Goal: Find specific page/section: Find specific page/section

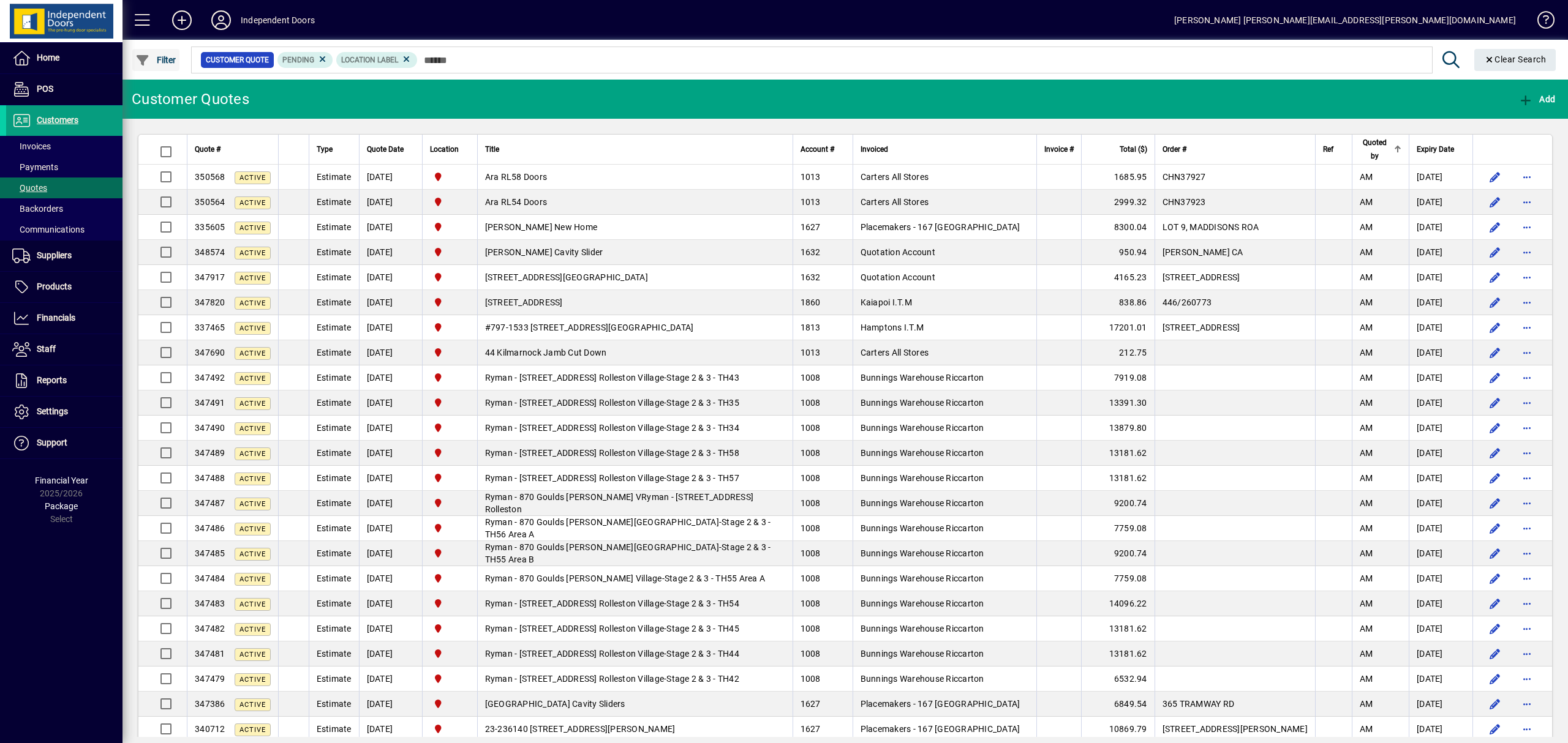
click at [169, 58] on span "Filter" at bounding box center [156, 60] width 41 height 10
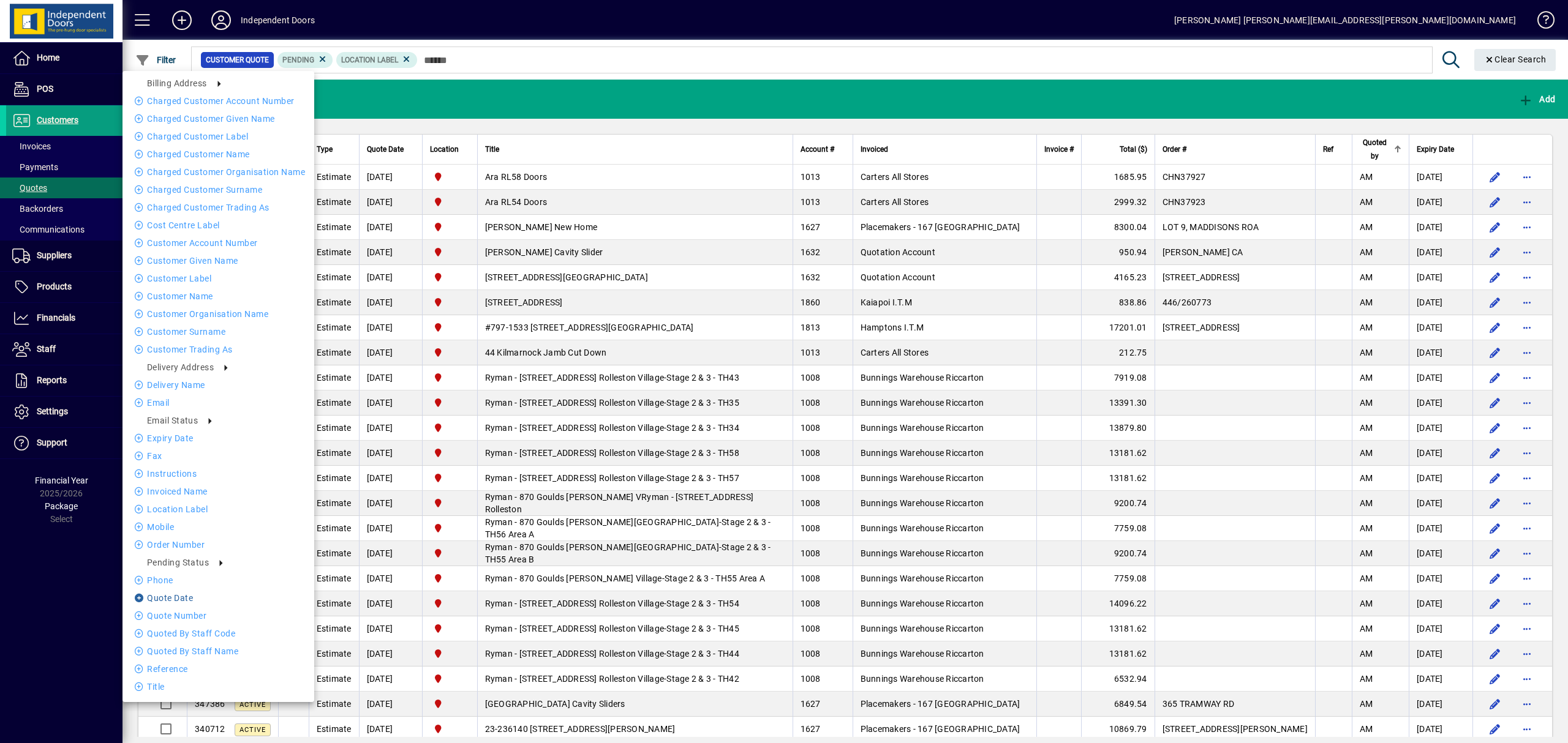
click at [201, 599] on li "Quote date" at bounding box center [218, 598] width 191 height 15
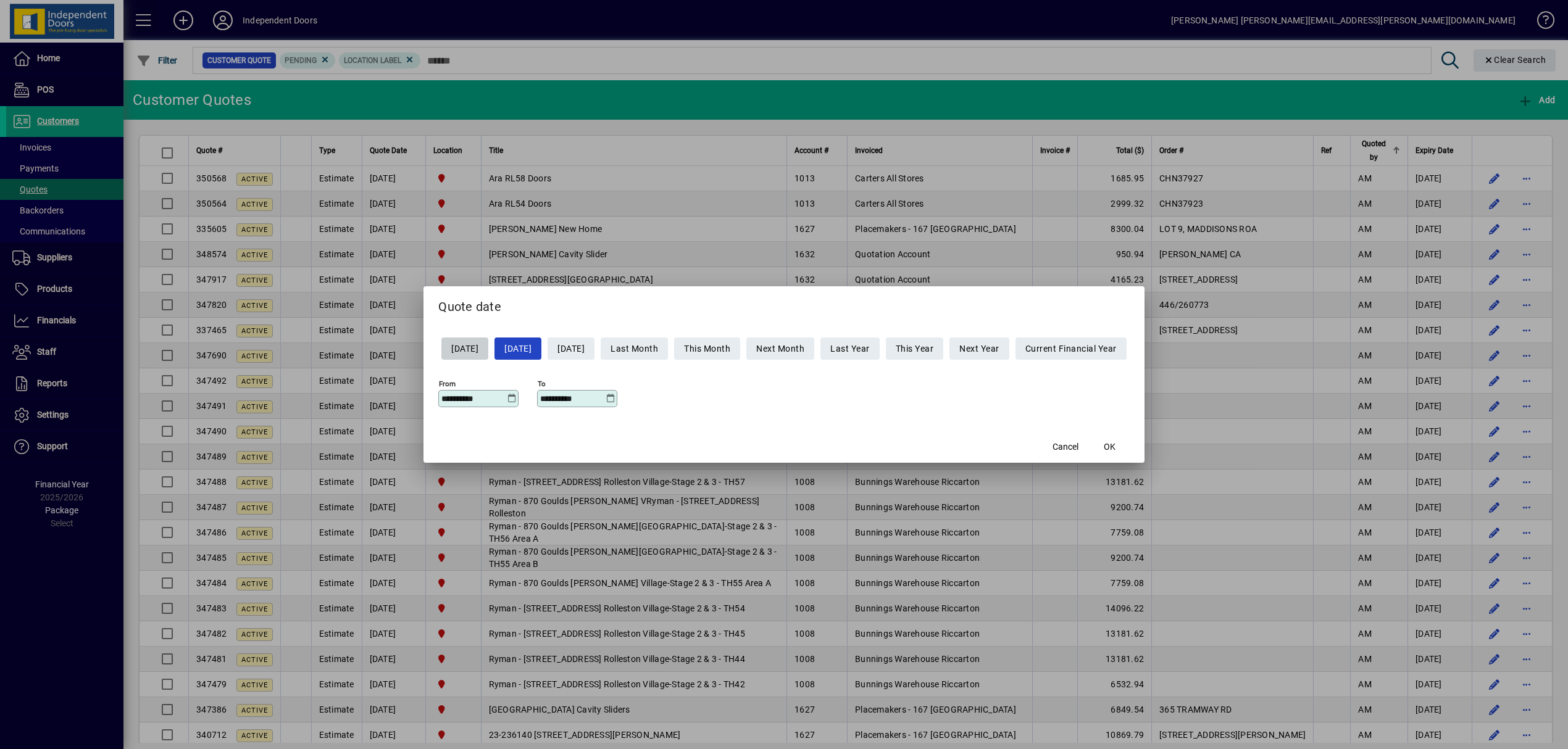
click at [458, 352] on span "[DATE]" at bounding box center [465, 349] width 27 height 20
type input "**********"
click at [1130, 448] on span "button" at bounding box center [1110, 446] width 40 height 29
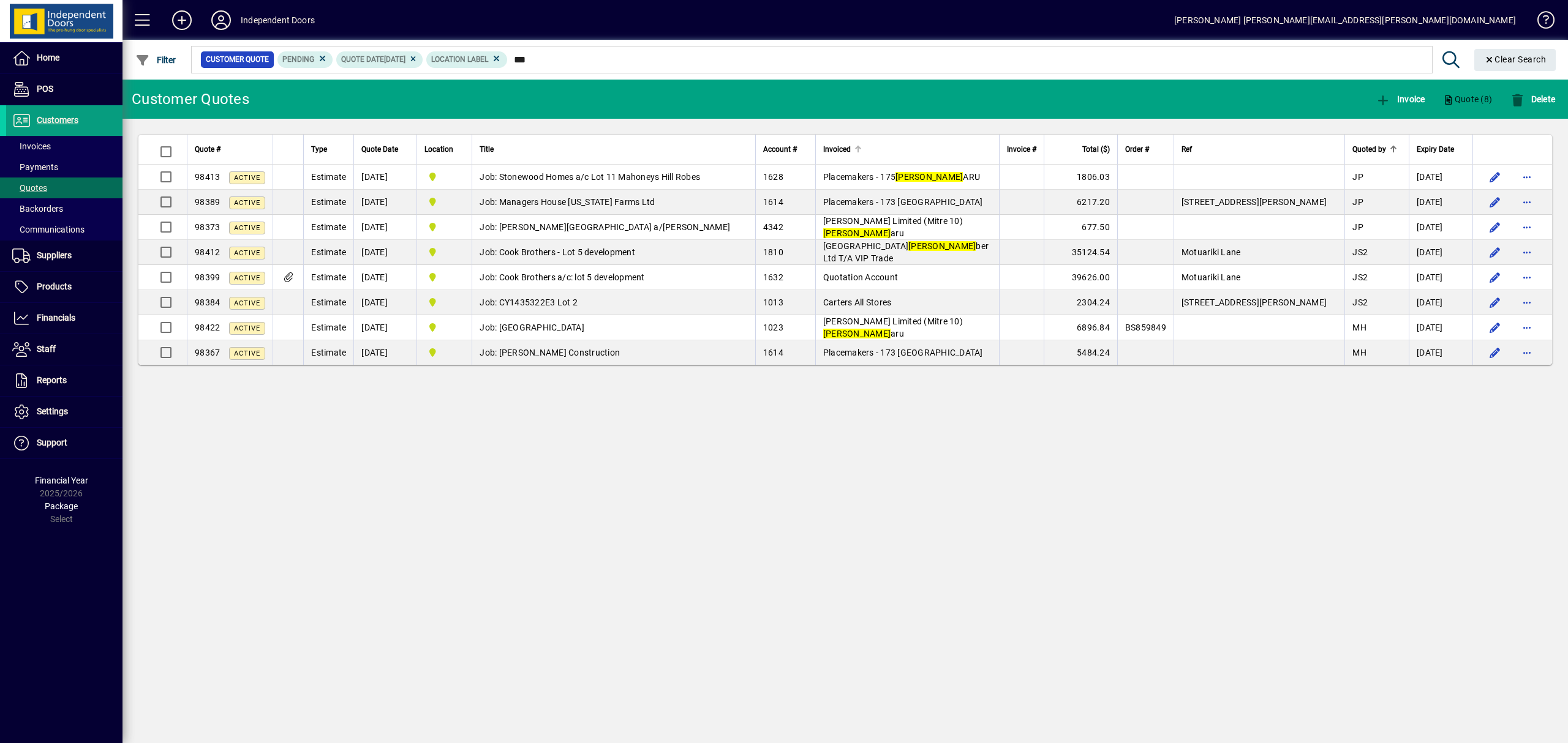
click at [900, 148] on div "Invoiced" at bounding box center [908, 149] width 169 height 14
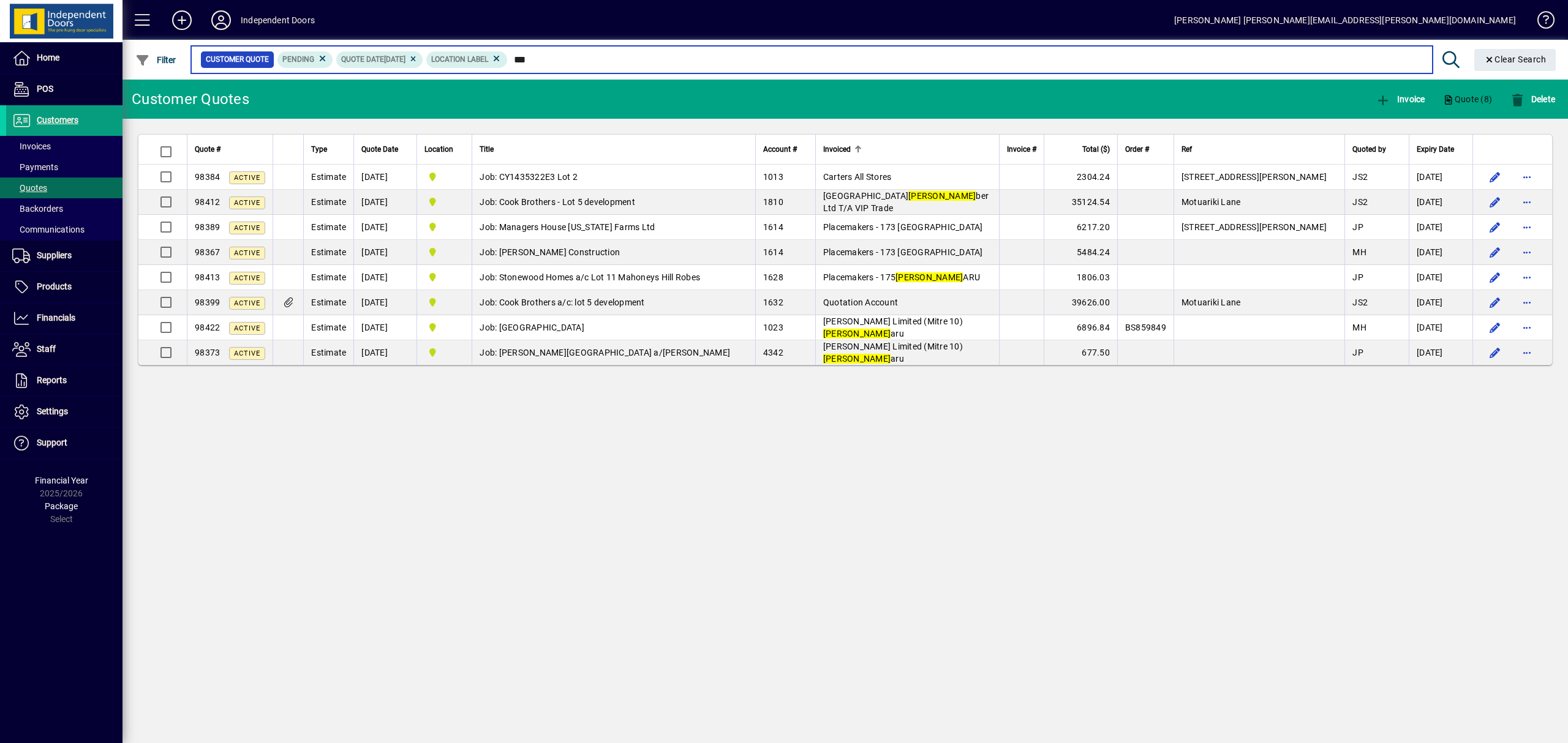
click at [618, 62] on input "***" at bounding box center [965, 59] width 915 height 17
type input "*"
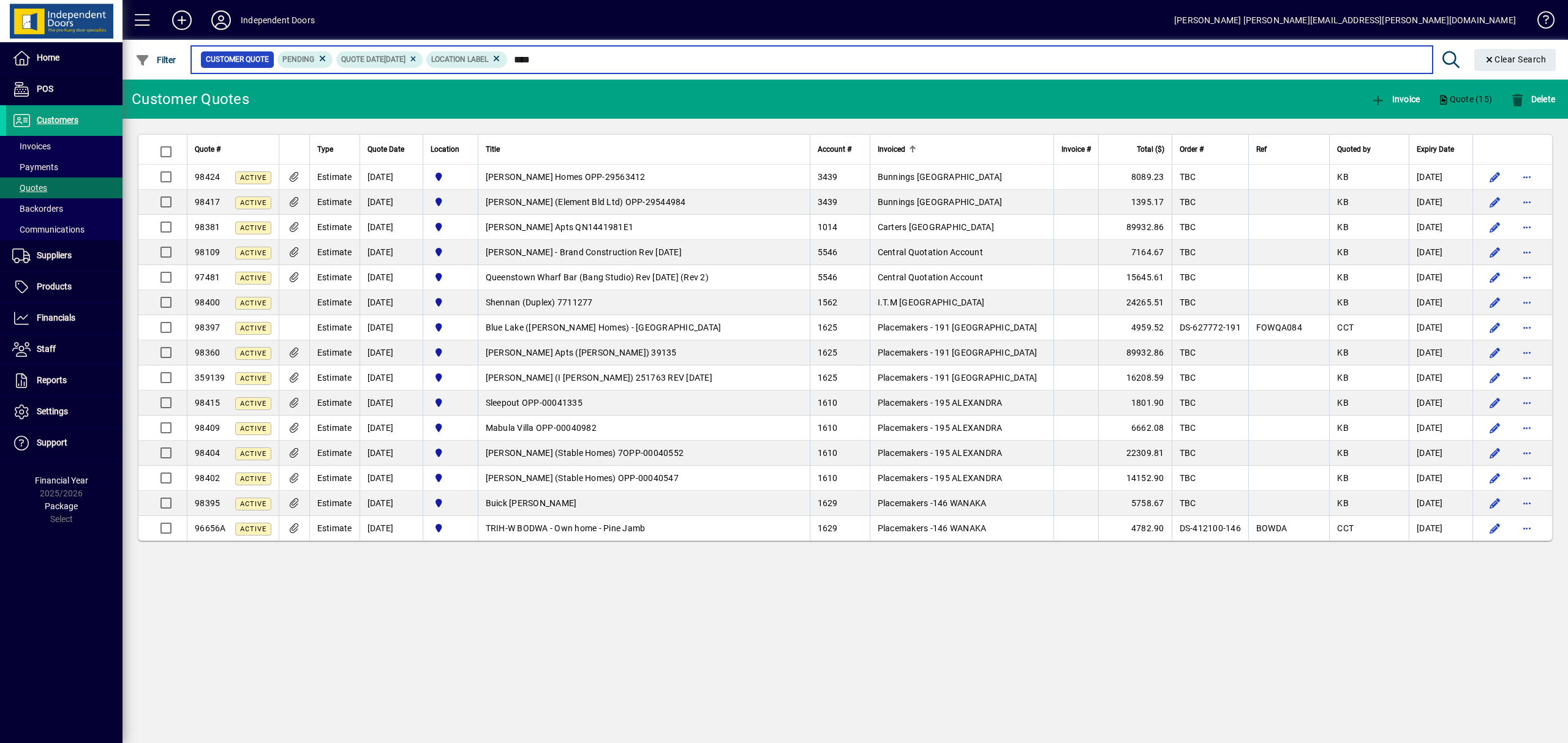
click at [652, 67] on input "****" at bounding box center [965, 59] width 915 height 17
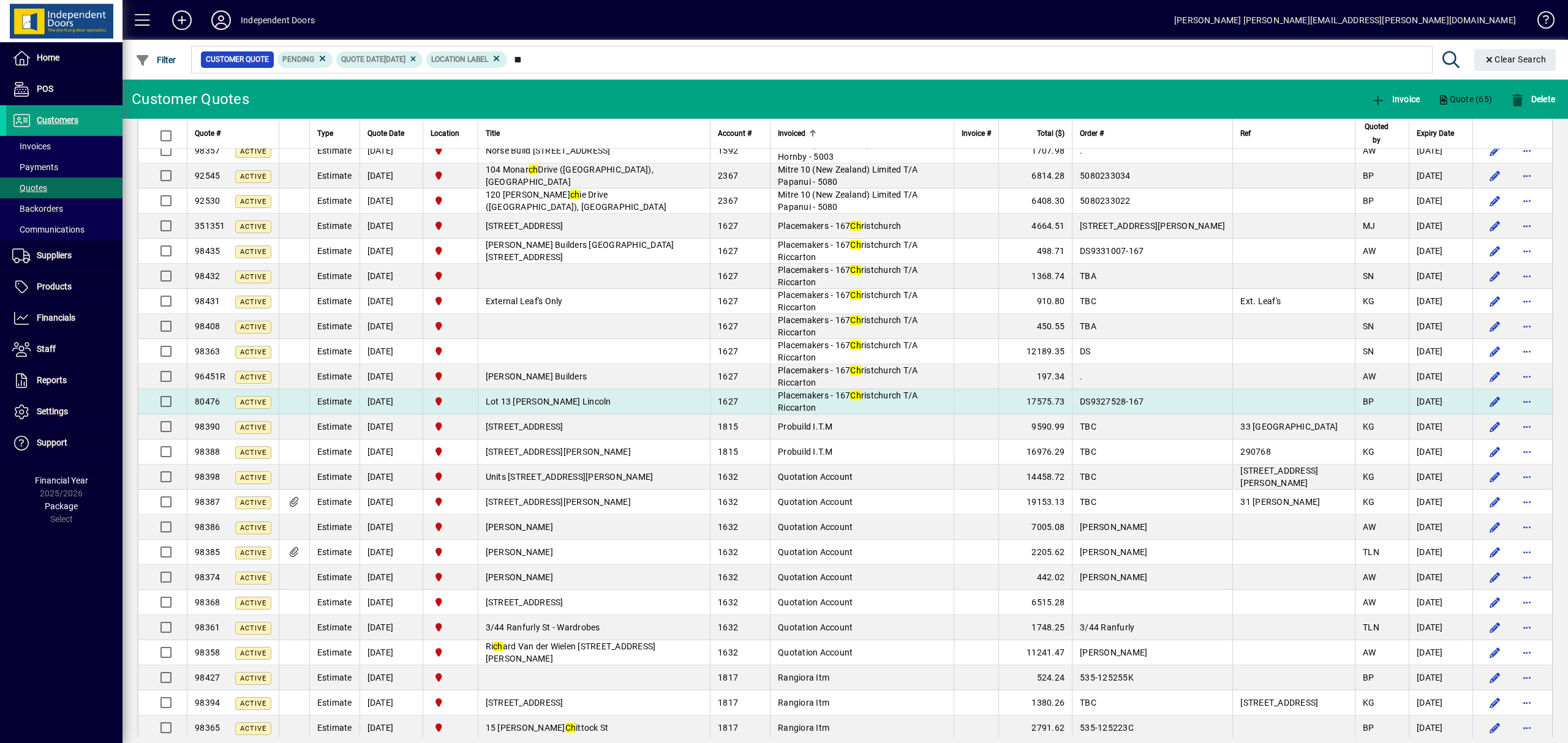
scroll to position [980, 0]
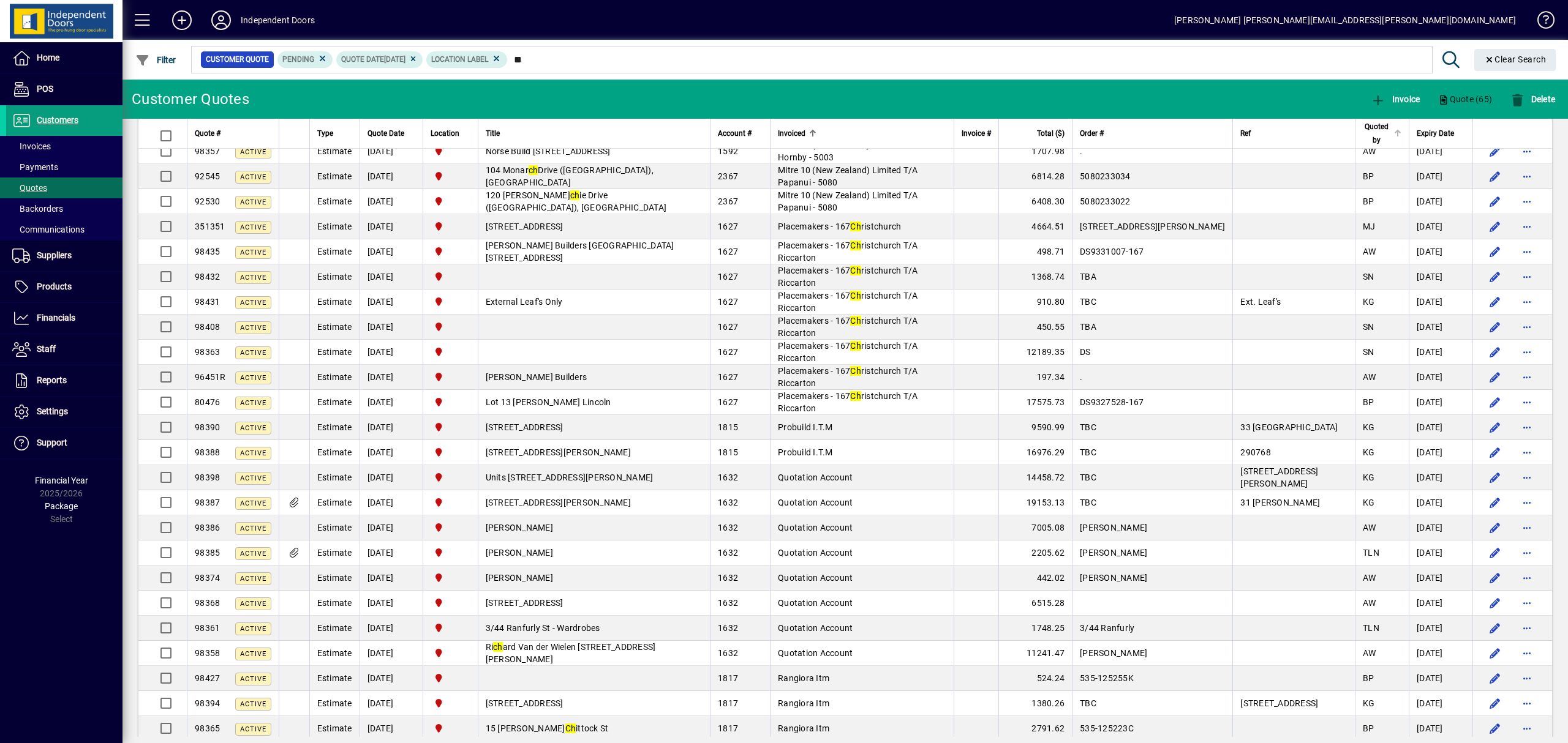
click at [1366, 131] on span "Quoted by" at bounding box center [1377, 133] width 28 height 27
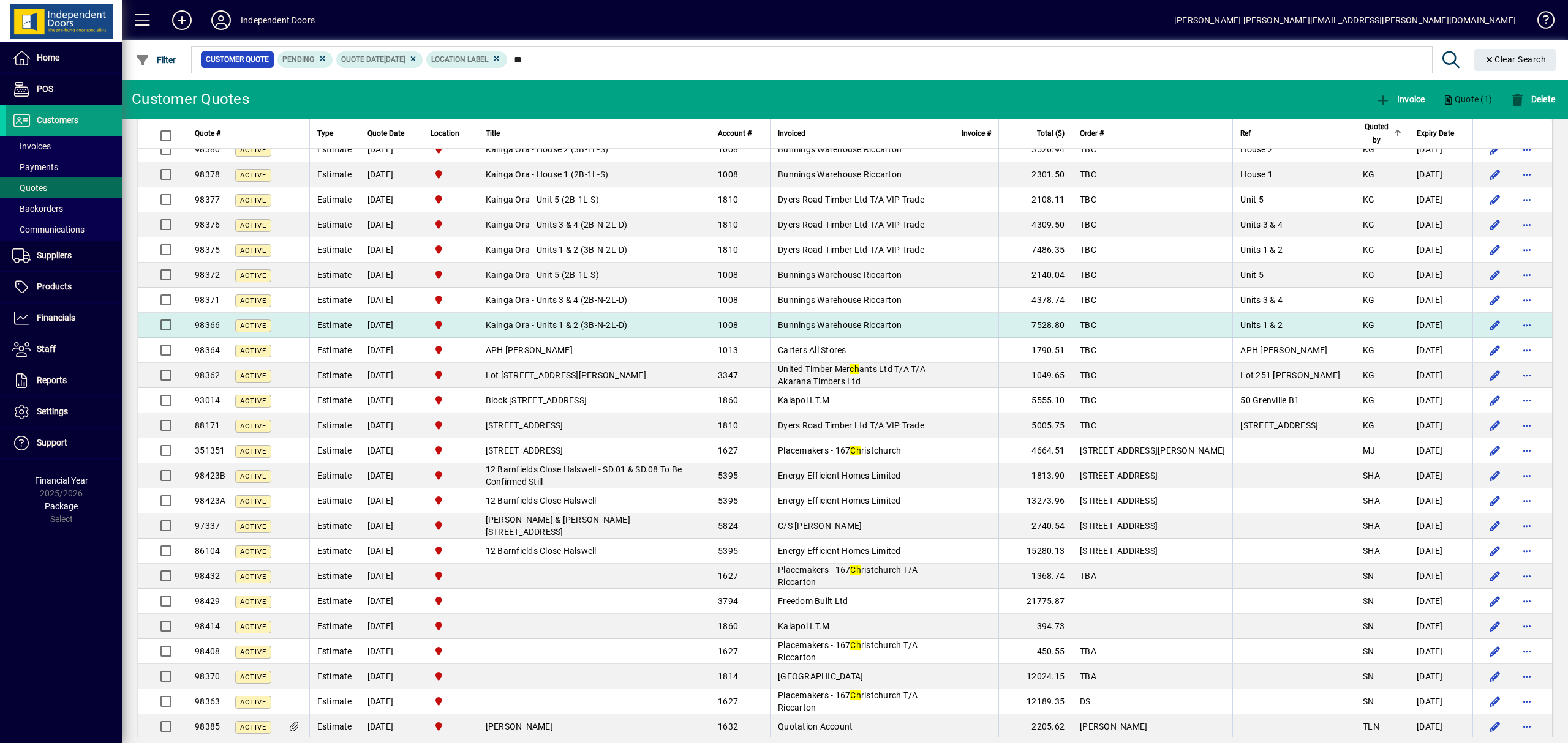
scroll to position [1087, 0]
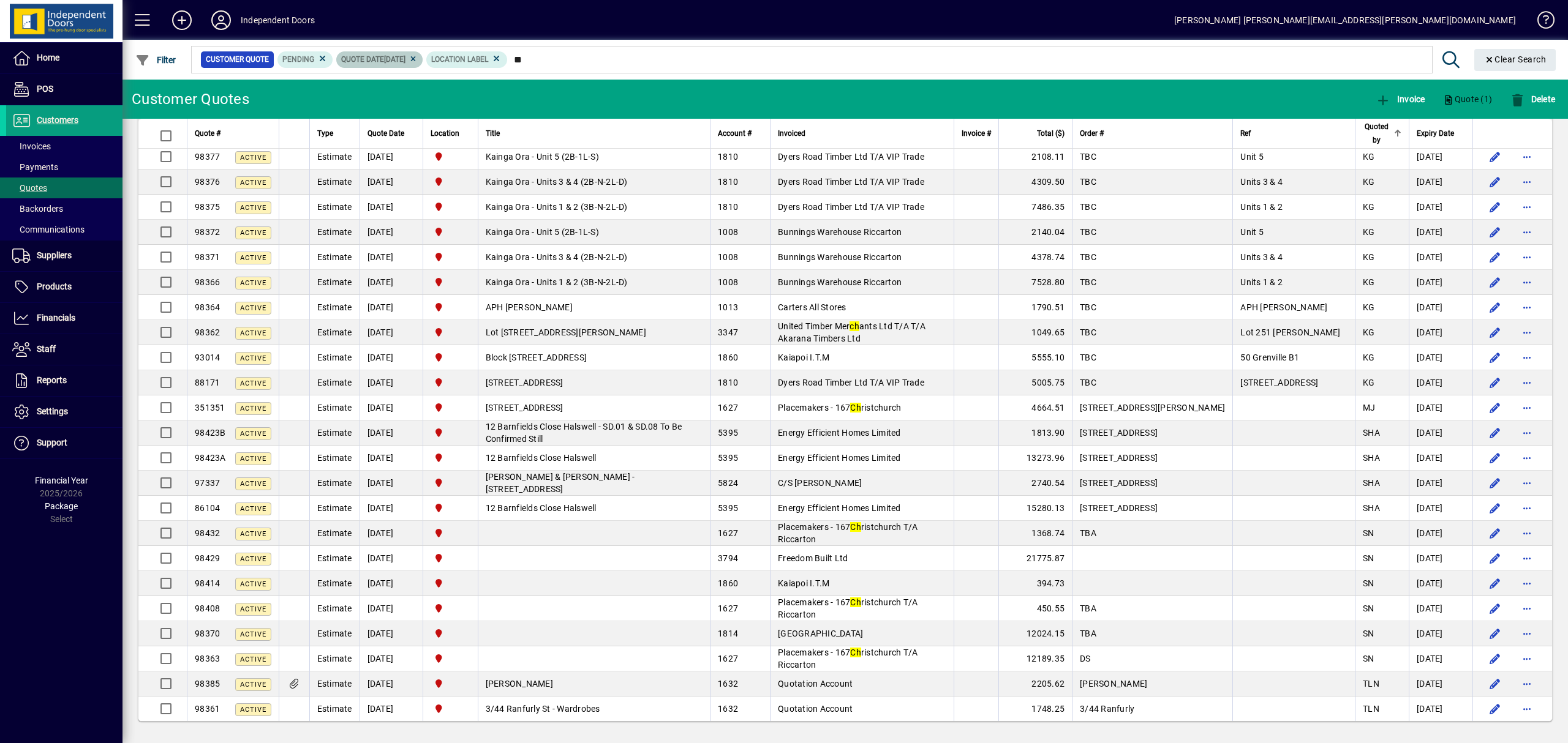
click at [418, 59] on icon at bounding box center [413, 59] width 9 height 7
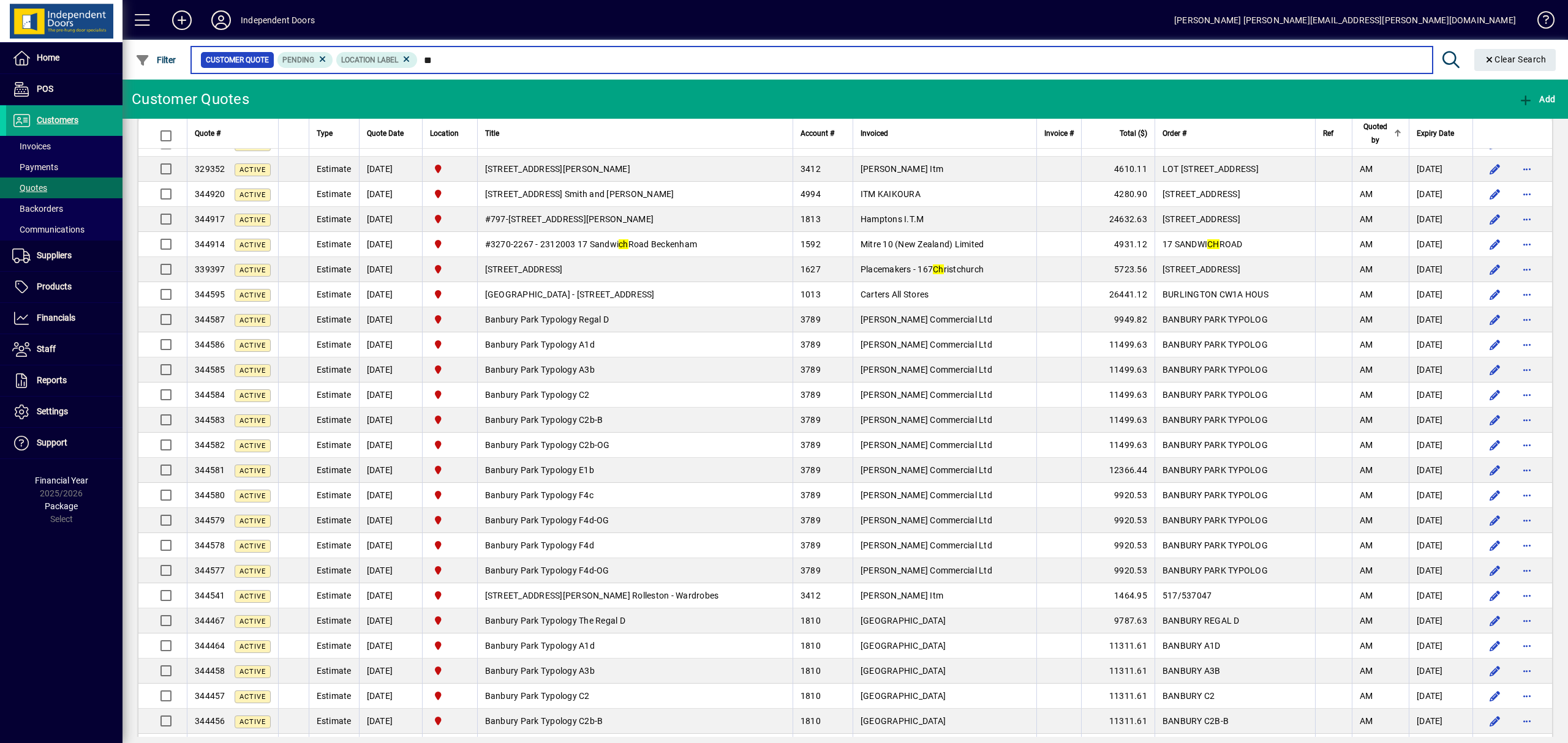
type input "*"
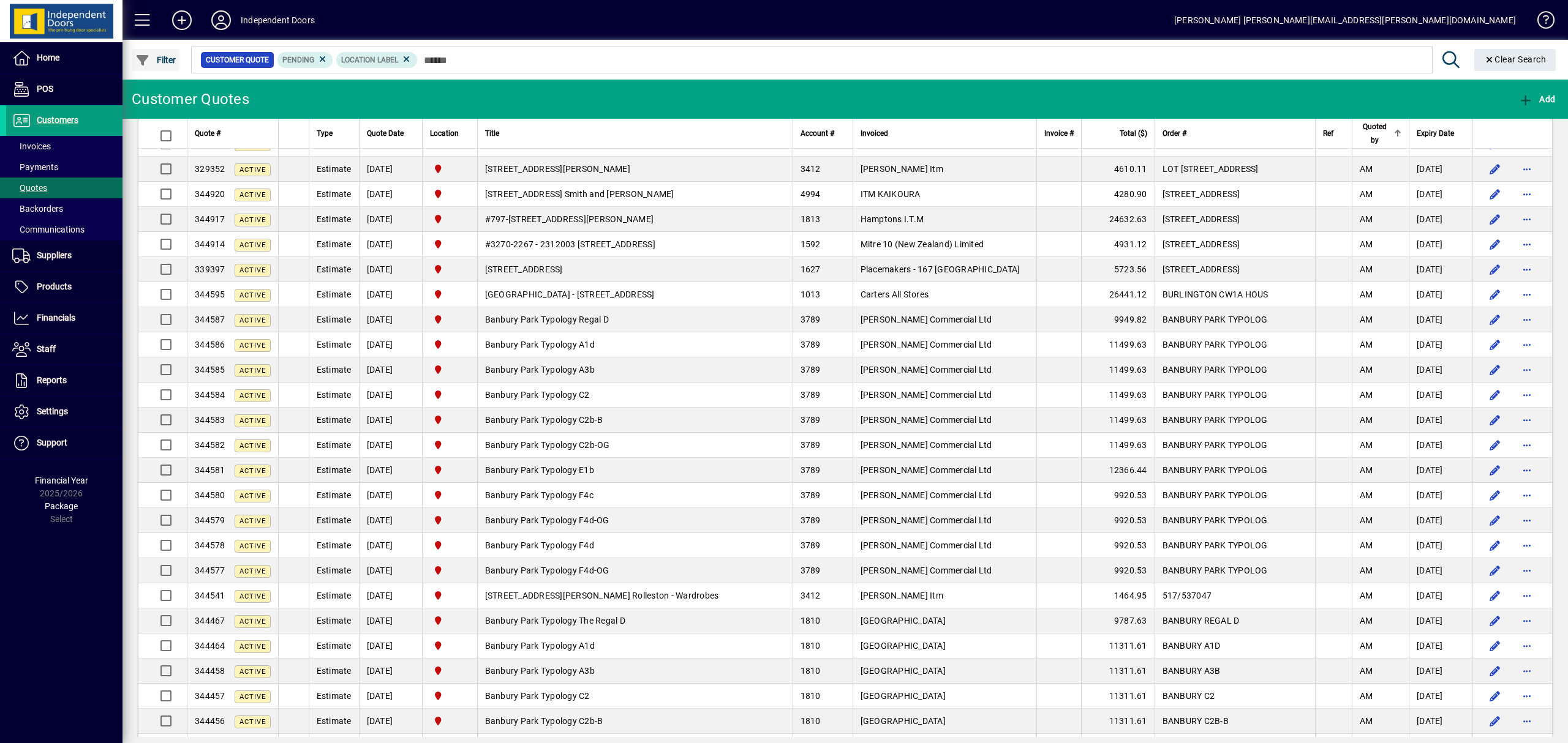
click at [155, 57] on span "Filter" at bounding box center [156, 60] width 41 height 10
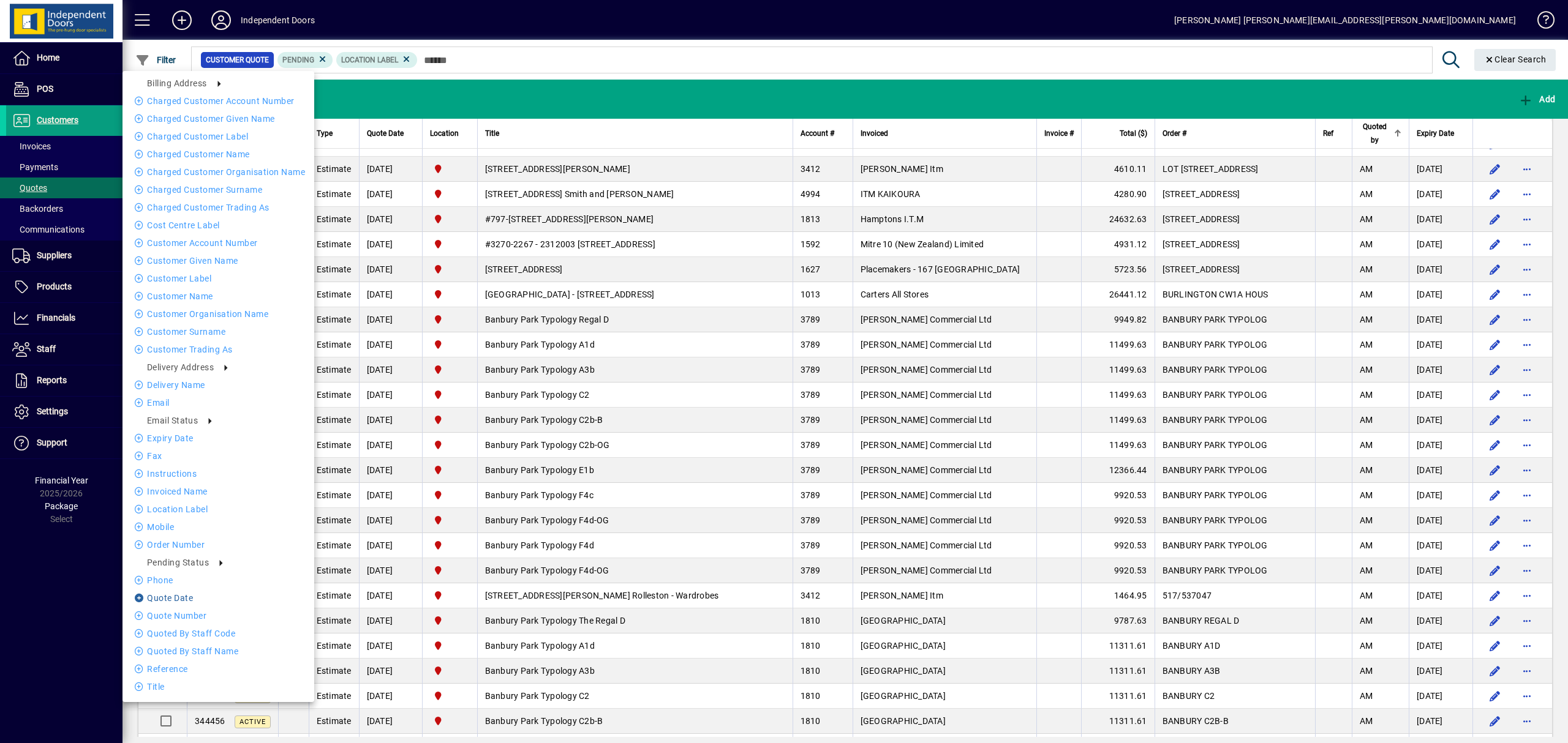
click at [178, 601] on li "Quote date" at bounding box center [218, 598] width 191 height 15
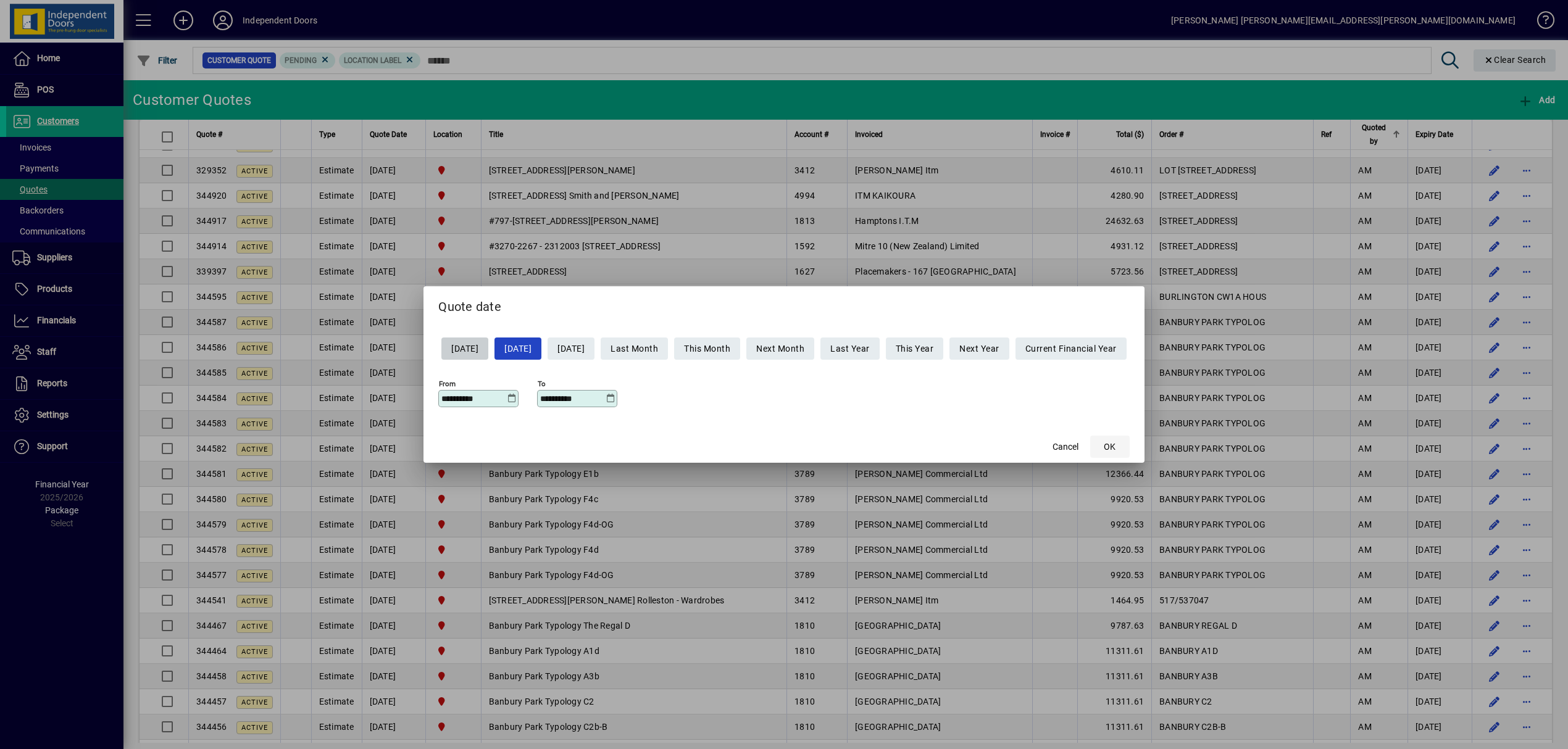
click at [1130, 442] on span "button" at bounding box center [1110, 446] width 40 height 29
